Goal: Use online tool/utility: Use online tool/utility

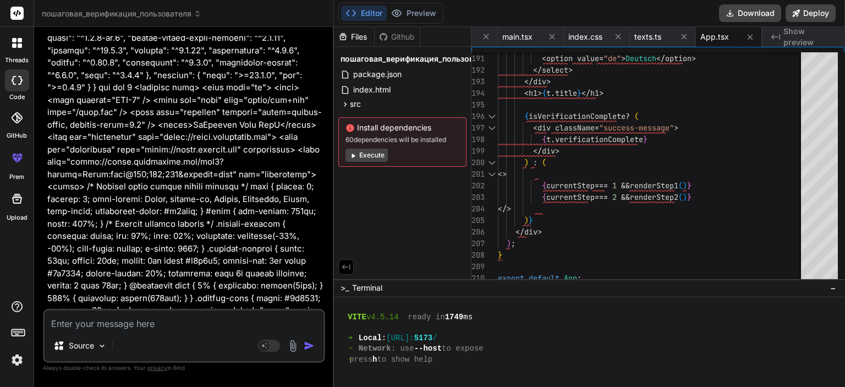
type textarea "export default App;"
type textarea "x"
type textarea "export default App;"
type textarea "x"
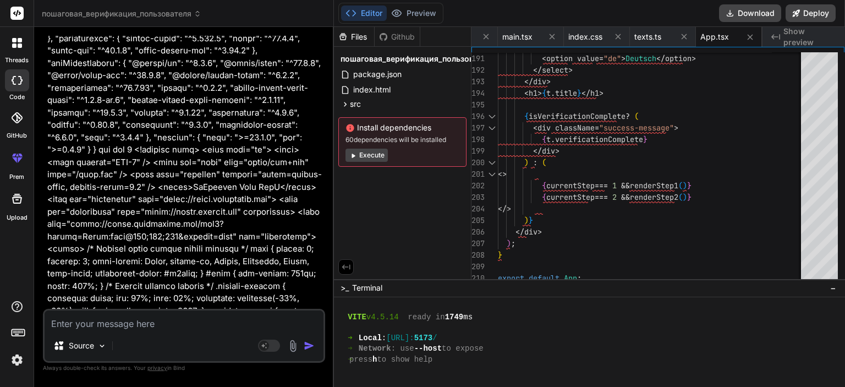
type textarea "{currentStep === 1 && renderStep1()} {currentStep === 2 && renderStep2()} </> )…"
type textarea "x"
type textarea "{currentStep === 2 && renderStep2()} </> )} </div> ); } export default App;"
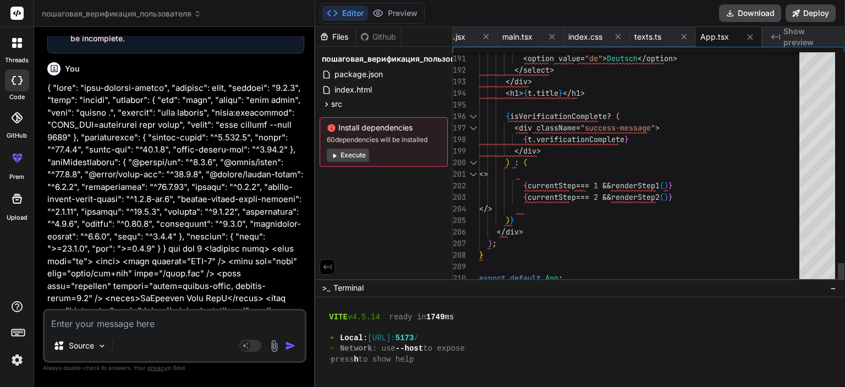
scroll to position [2827, 0]
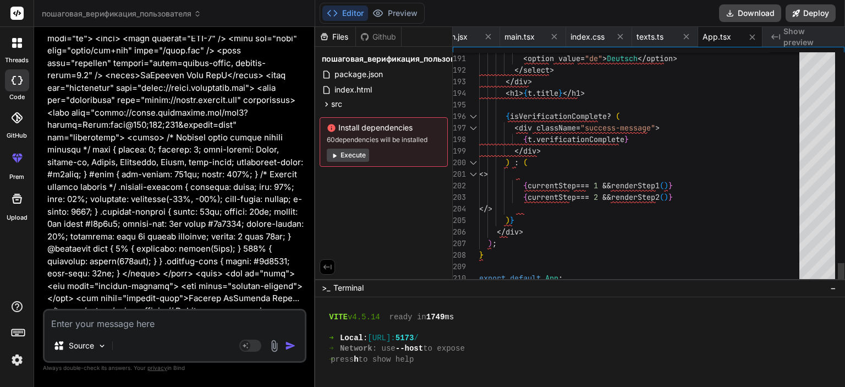
type textarea "x"
type textarea "</> )} </div> ); } export default App;"
type textarea "x"
type textarea "); } export default App;"
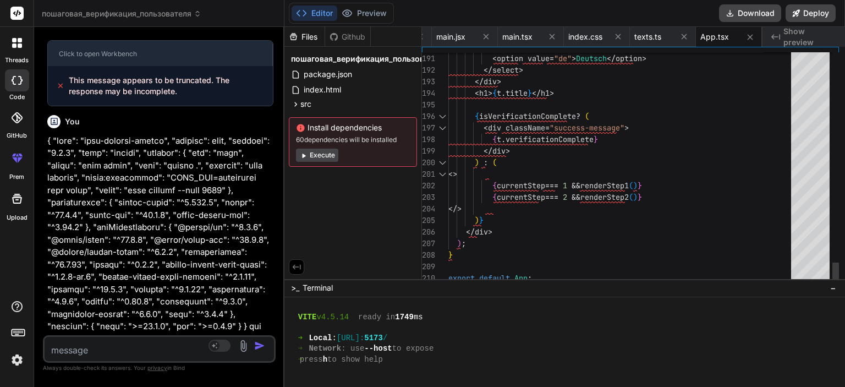
type textarea "x"
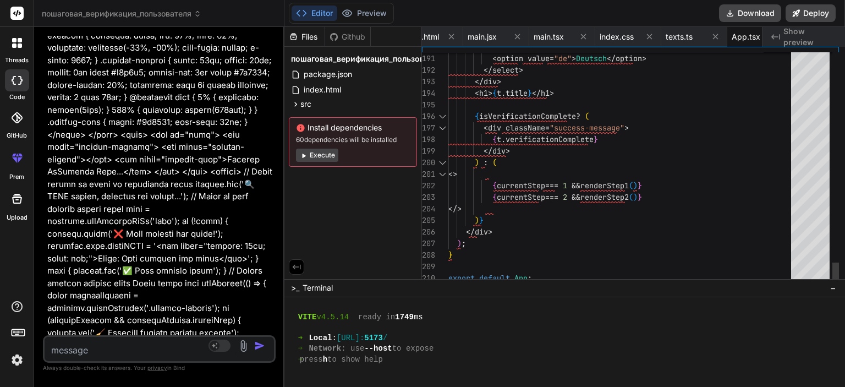
type textarea "export default App;"
type textarea "x"
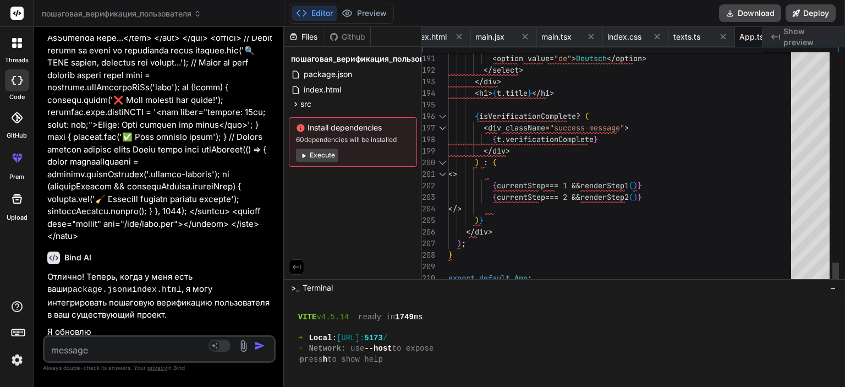
type textarea "x"
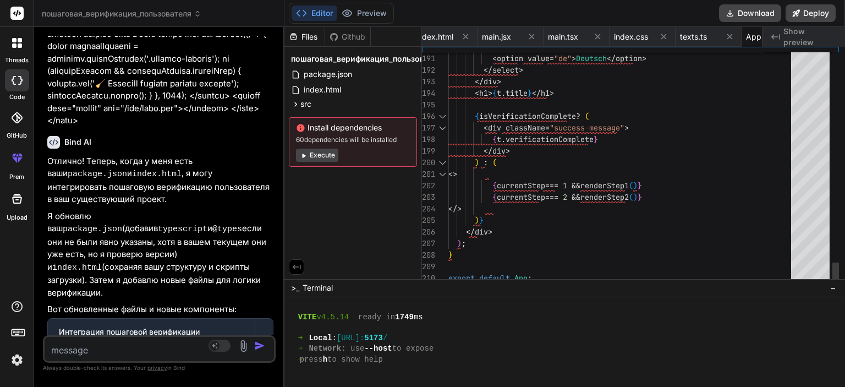
type textarea "{currentStep === 1 && renderStep1()} {currentStep === 2 && renderStep2()} </> )…"
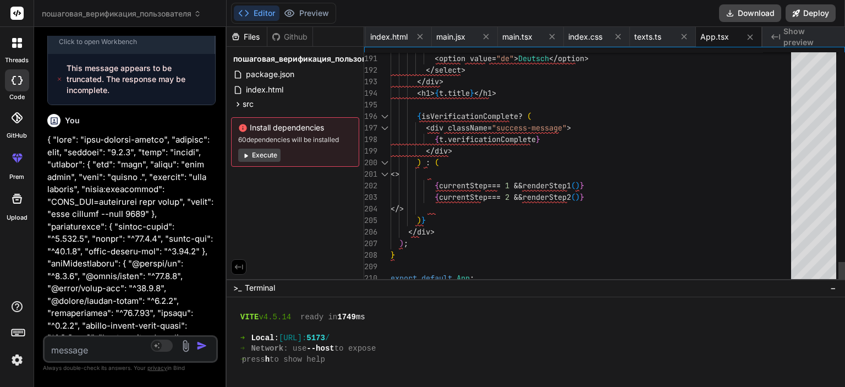
type textarea "x"
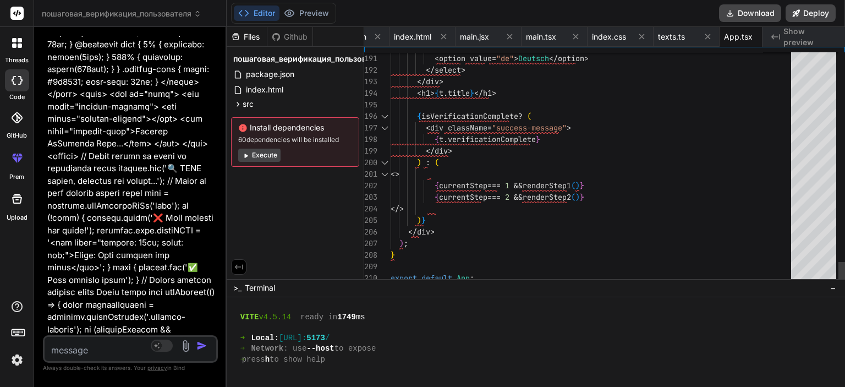
type textarea "</> )} </div> ); } export default App;"
type textarea "x"
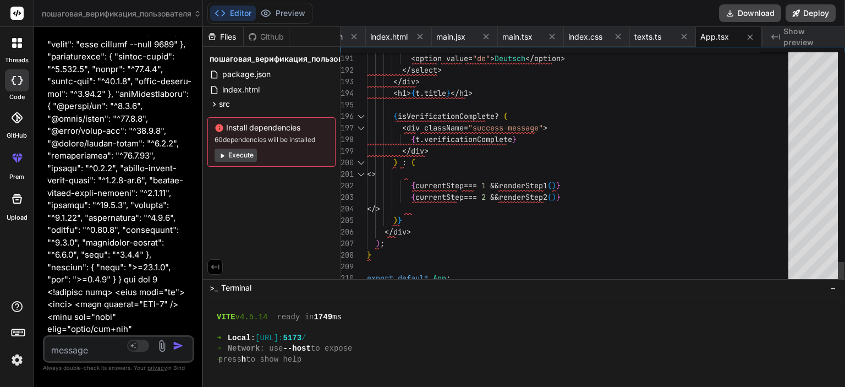
drag, startPoint x: 332, startPoint y: 223, endPoint x: 131, endPoint y: 222, distance: 201.3
click at [131, 222] on div "Bind AI Web Search Created with Pixso. Code Generator You у меня есть сайт хочу…" at bounding box center [118, 207] width 169 height 360
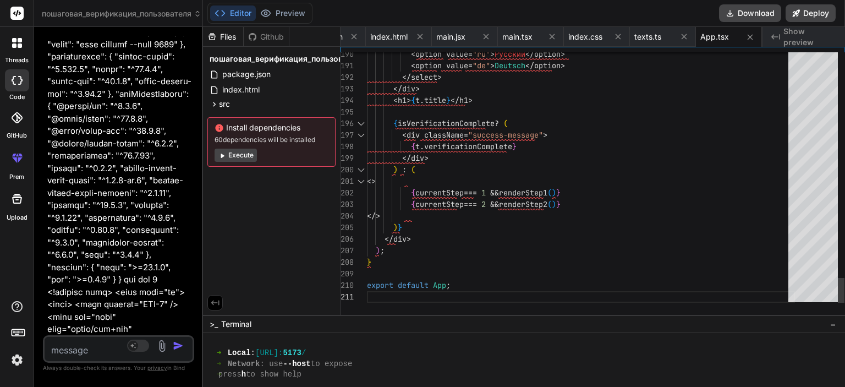
scroll to position [823, 0]
drag, startPoint x: 477, startPoint y: 279, endPoint x: 467, endPoint y: 374, distance: 95.7
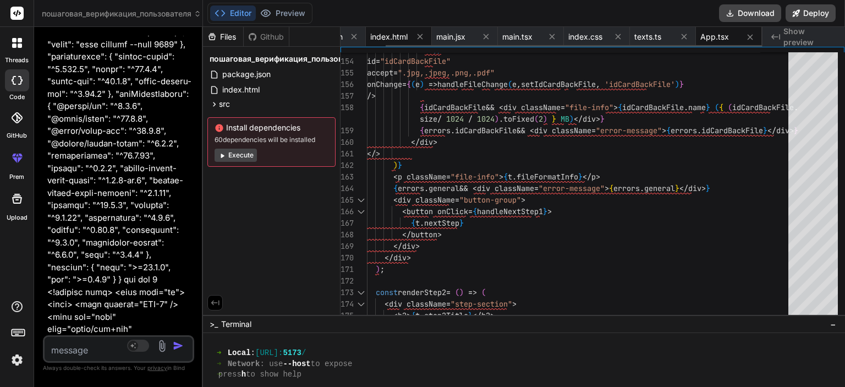
click at [389, 42] on div "index.html" at bounding box center [399, 37] width 66 height 20
type textarea "console.log('🧹 Removing initial loading spinner'); initialLoading.remove(); } }…"
